Goal: Navigation & Orientation: Find specific page/section

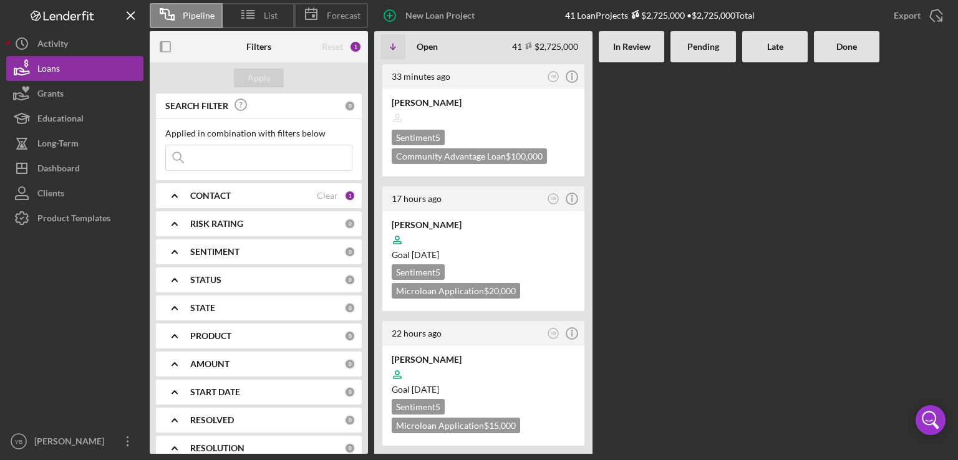
scroll to position [1048, 0]
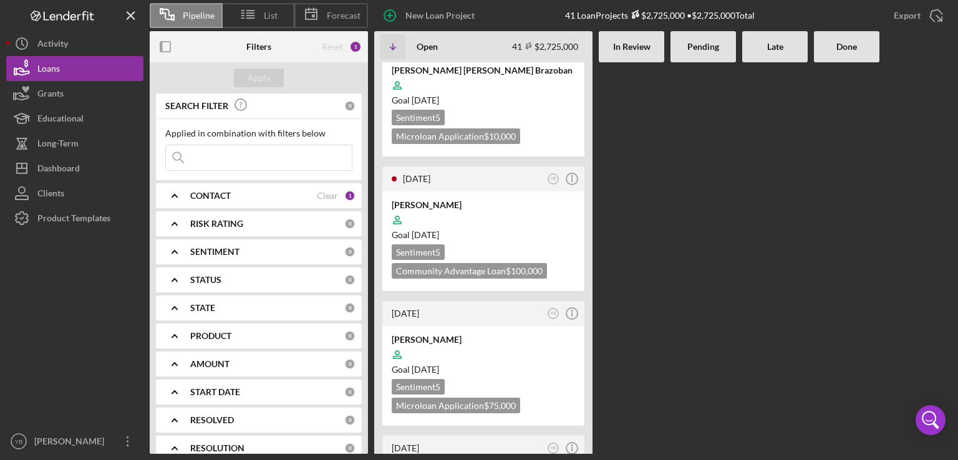
click at [649, 261] on div "33 minutes ago YB Icon/Info [PERSON_NAME] Sentiment 5 Community Advantage Loan …" at bounding box center [662, 258] width 577 height 392
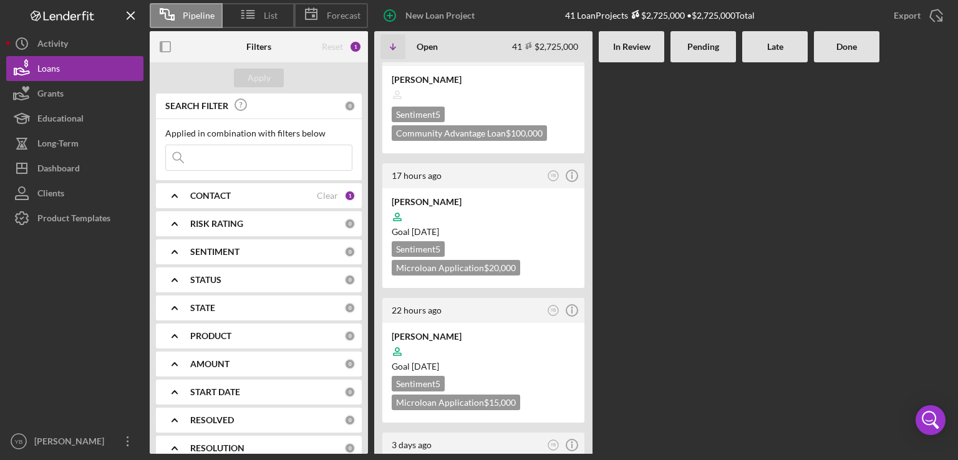
scroll to position [0, 0]
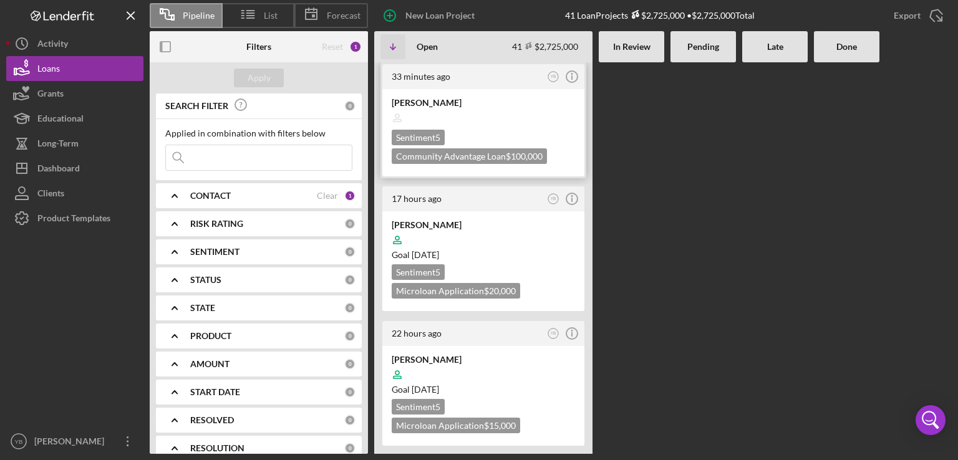
click at [504, 125] on div at bounding box center [483, 118] width 183 height 24
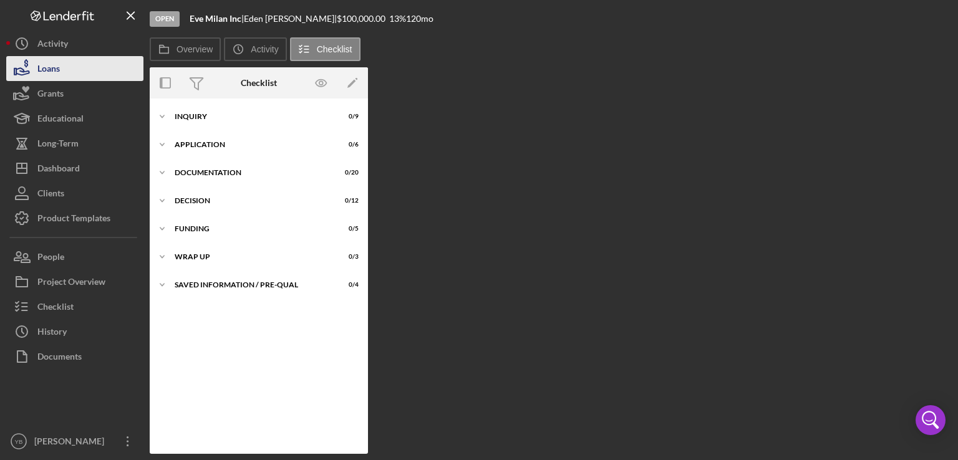
click at [54, 75] on div "Loans" at bounding box center [48, 70] width 22 height 28
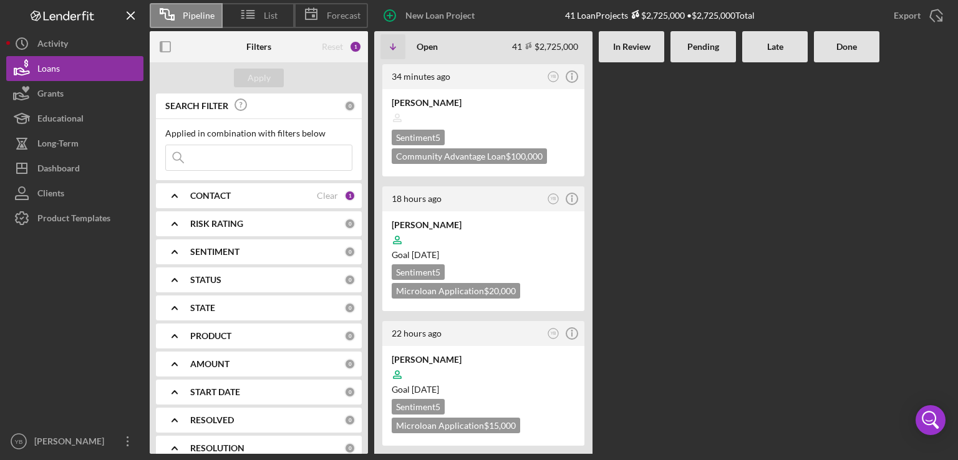
click at [663, 208] on Review at bounding box center [631, 258] width 65 height 392
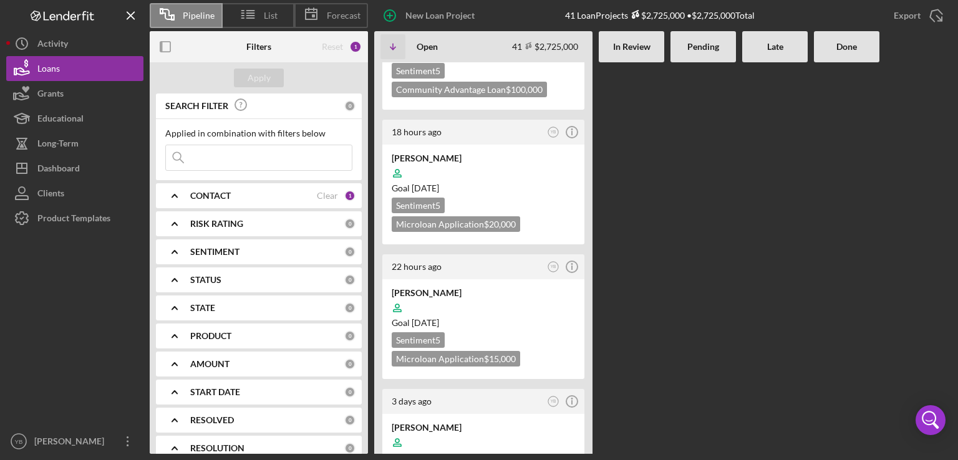
scroll to position [125, 0]
